Goal: Find specific page/section: Find specific page/section

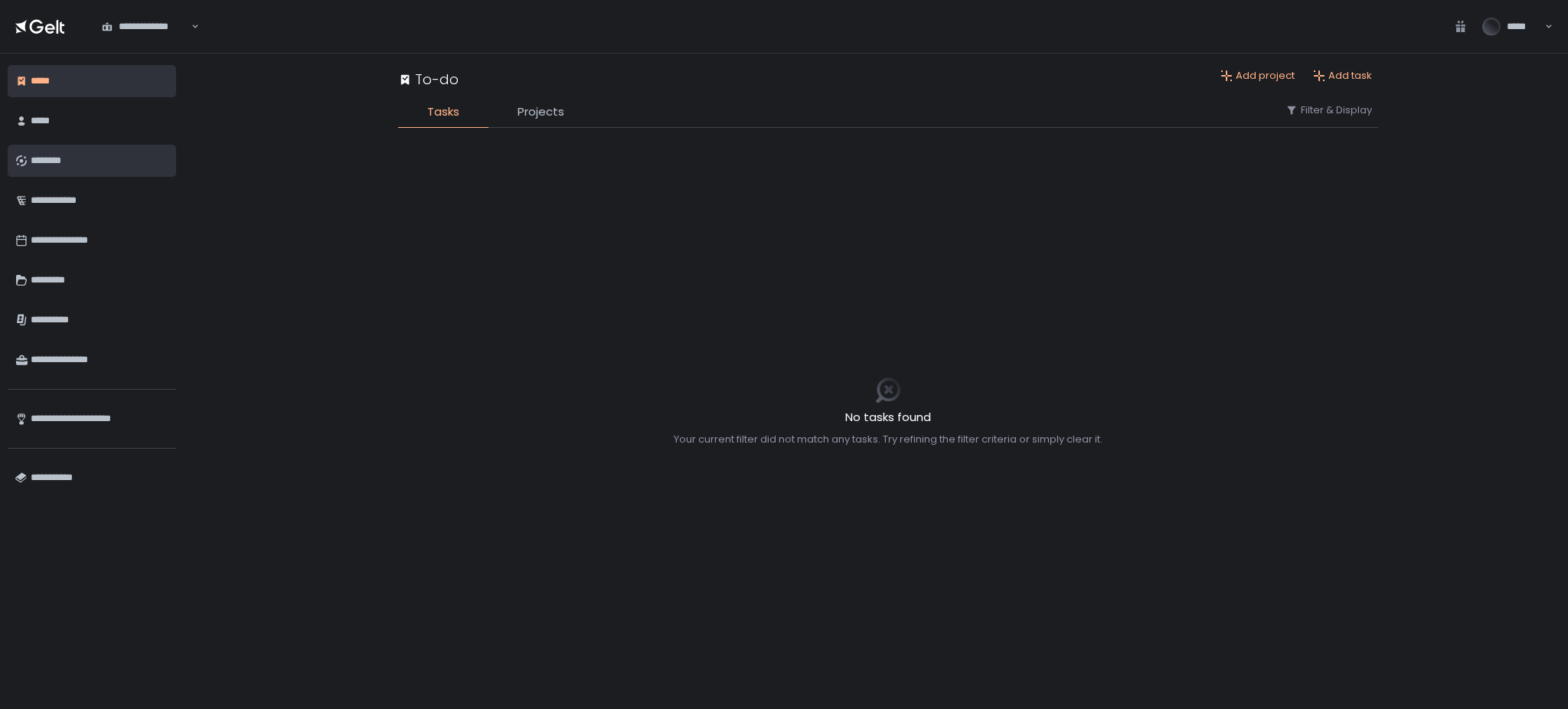
click at [100, 167] on div "********" at bounding box center [99, 160] width 138 height 26
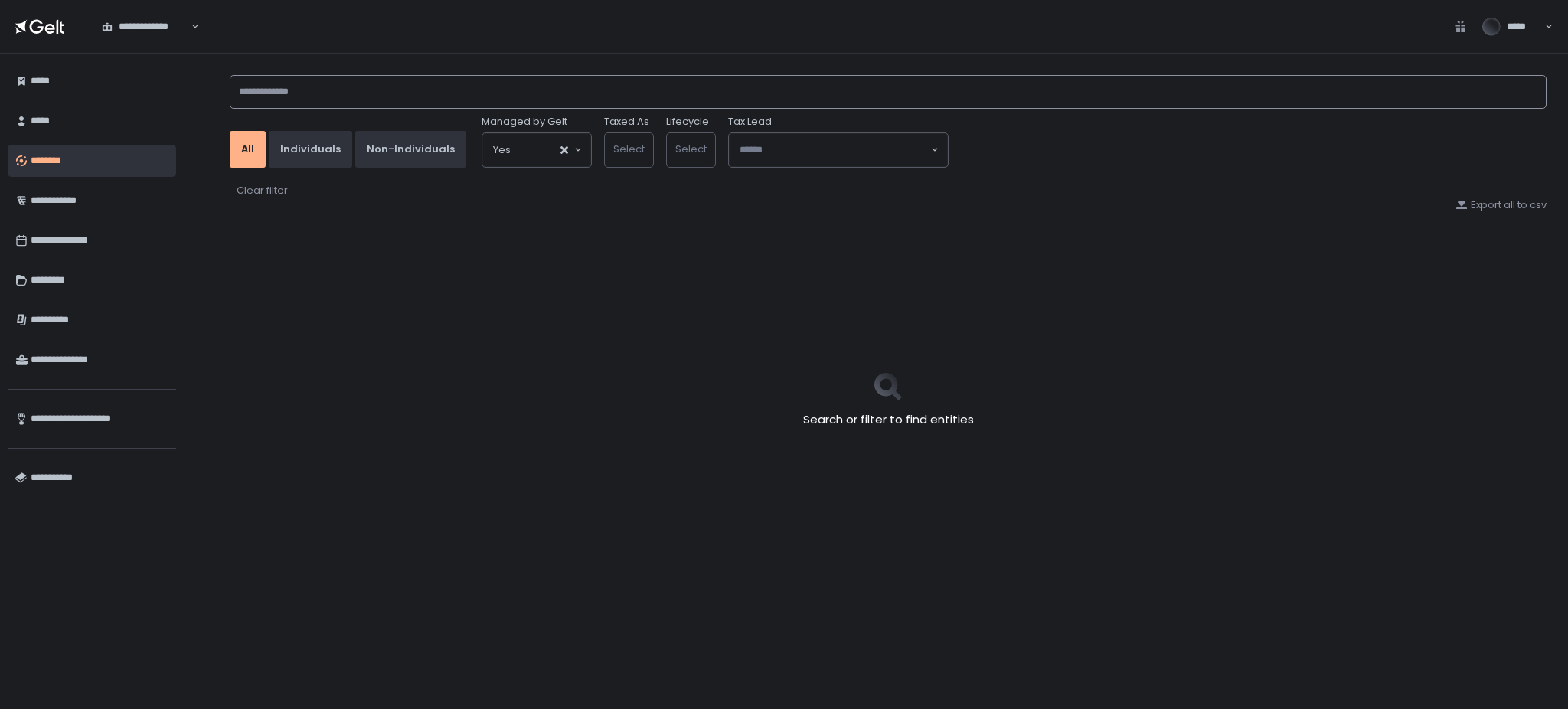
click at [458, 93] on input at bounding box center [888, 92] width 1317 height 34
type input "*****"
click at [58, 167] on div "********" at bounding box center [99, 160] width 138 height 26
